Goal: Information Seeking & Learning: Learn about a topic

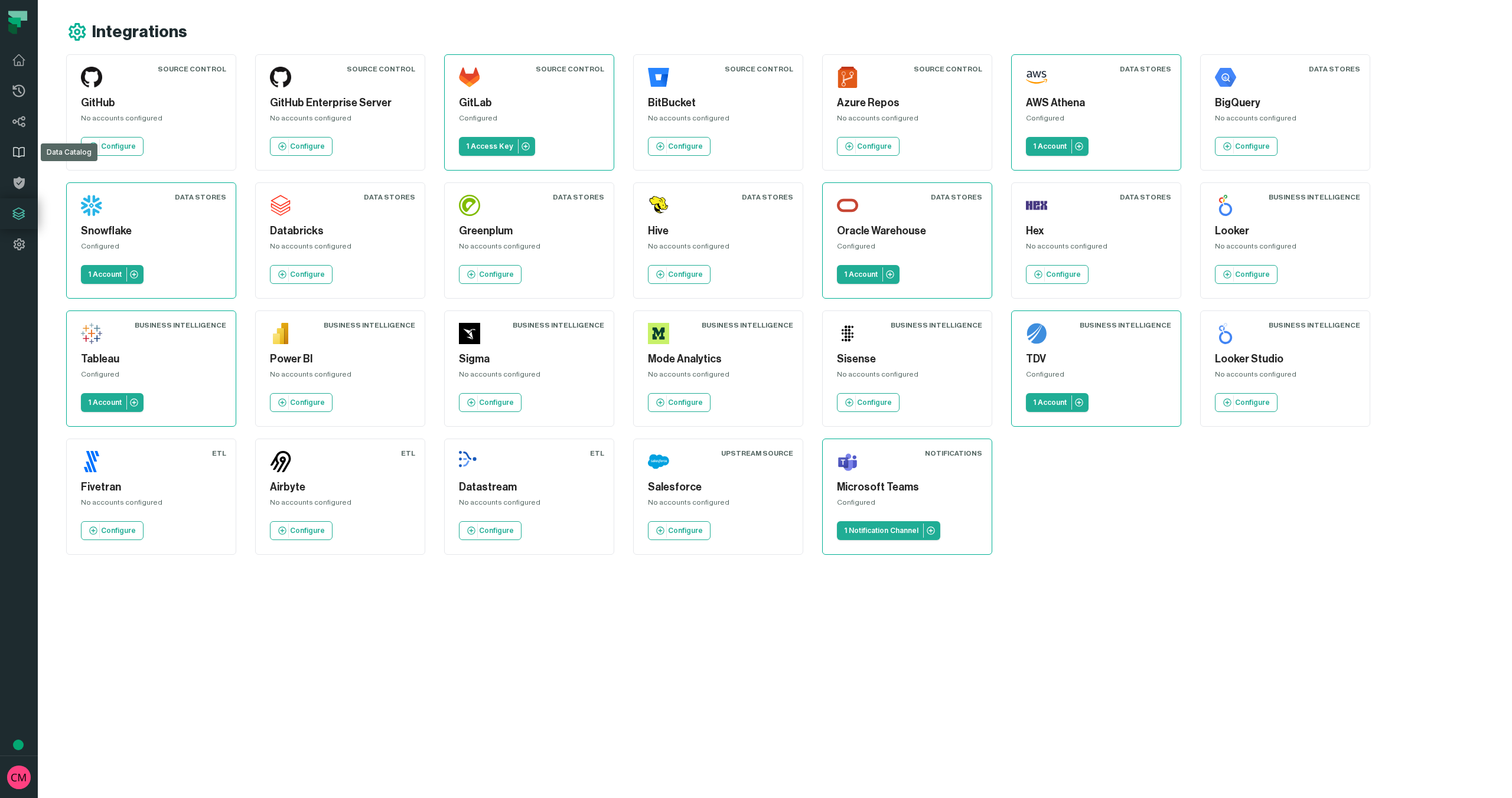
click at [19, 155] on icon at bounding box center [19, 152] width 11 height 10
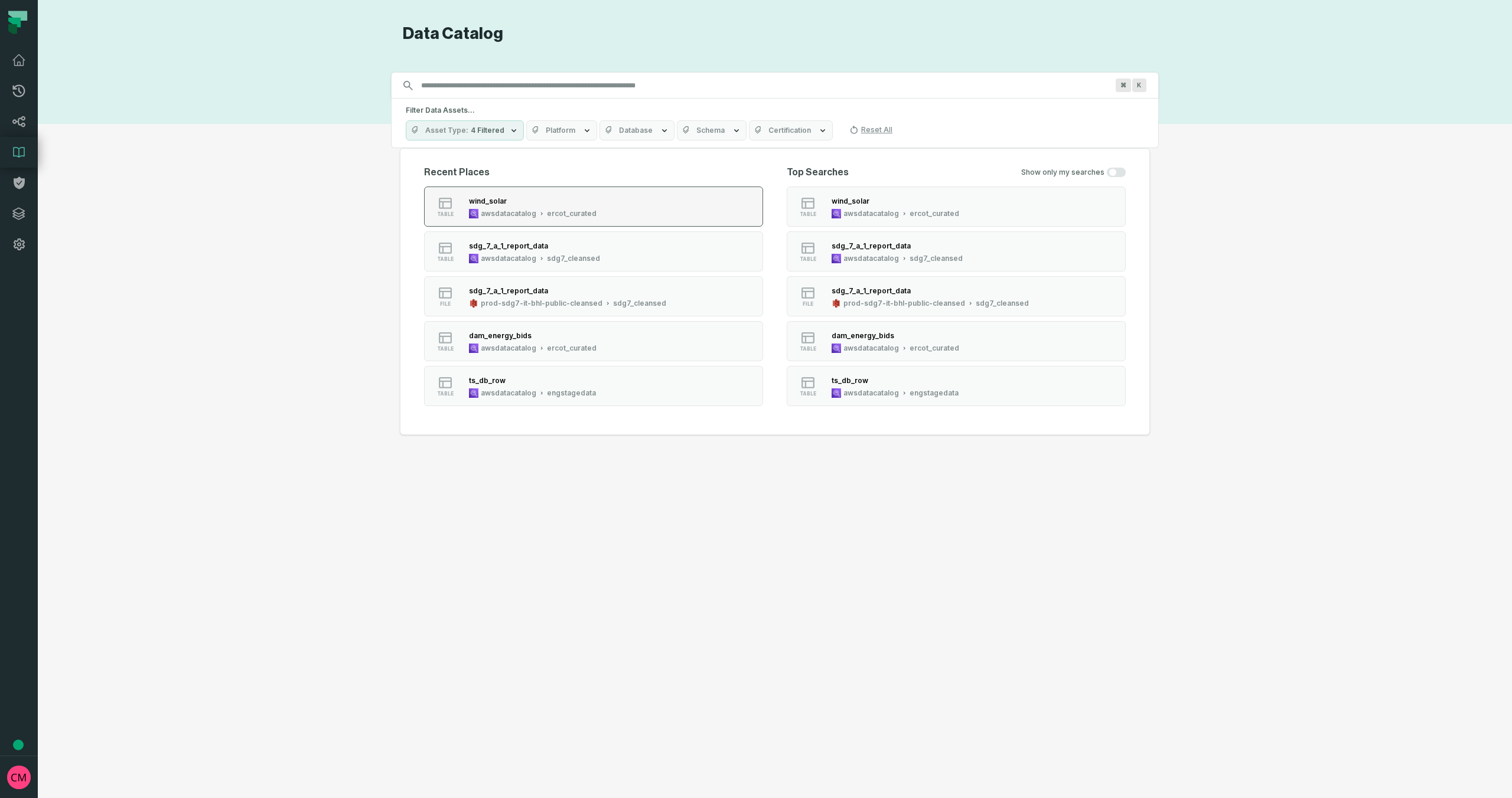
click at [520, 209] on div "awsdatacatalog" at bounding box center [509, 213] width 56 height 9
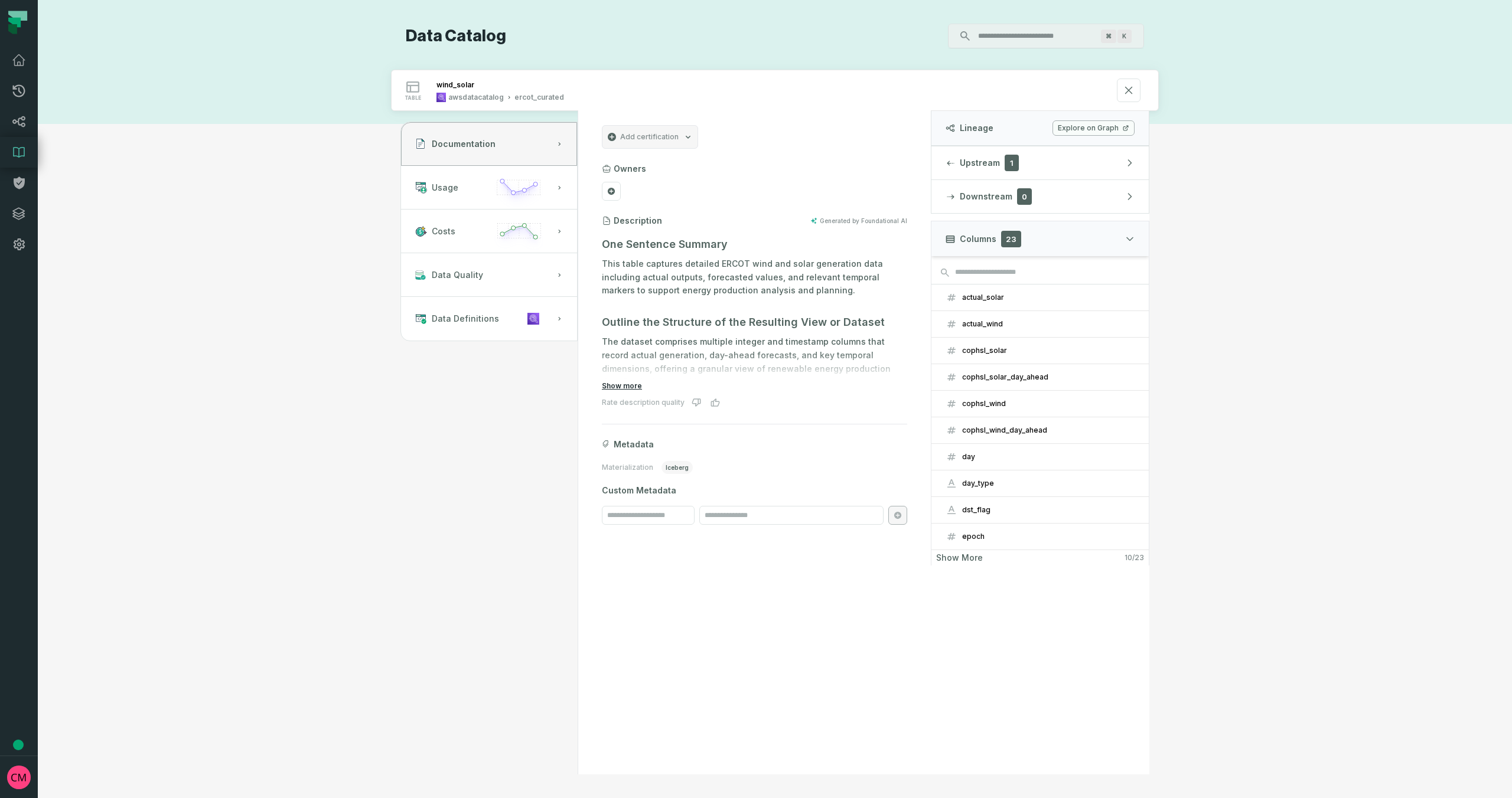
click at [625, 386] on button "Show more" at bounding box center [621, 385] width 40 height 9
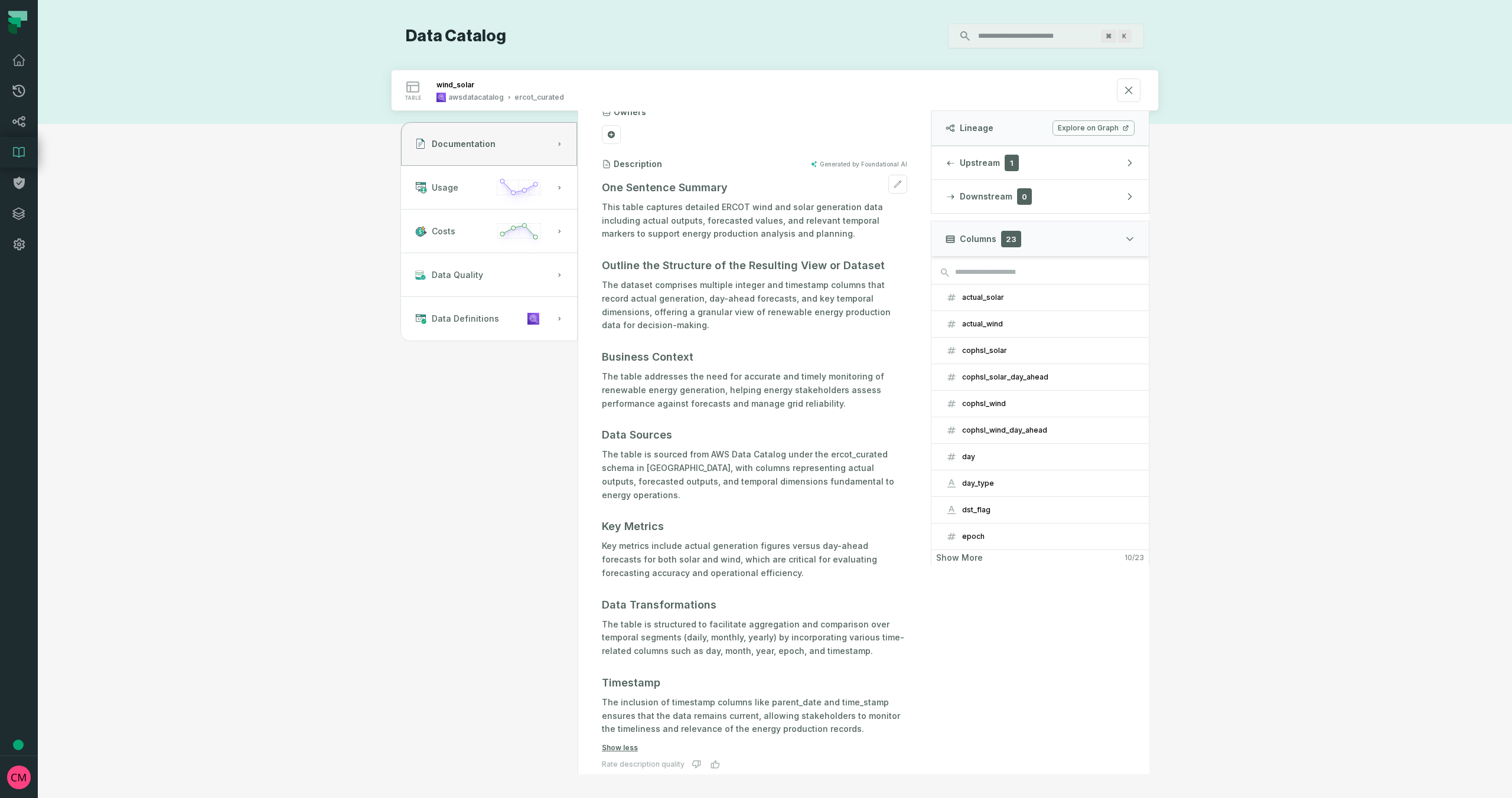
scroll to position [59, 0]
click at [994, 297] on div "actual_solar" at bounding box center [1048, 297] width 173 height 9
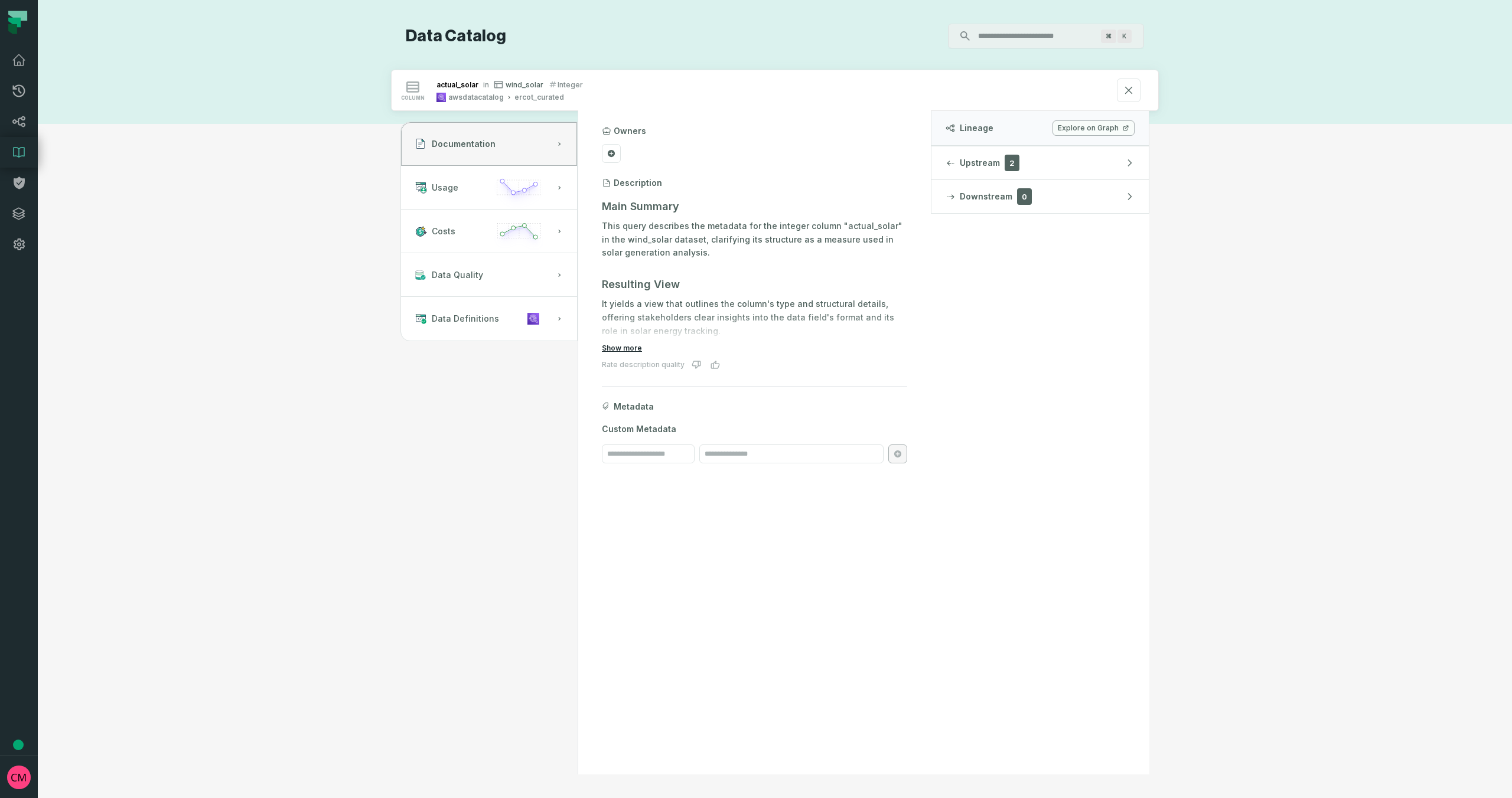
click at [625, 346] on button "Show more" at bounding box center [621, 348] width 40 height 9
